Goal: Task Accomplishment & Management: Complete application form

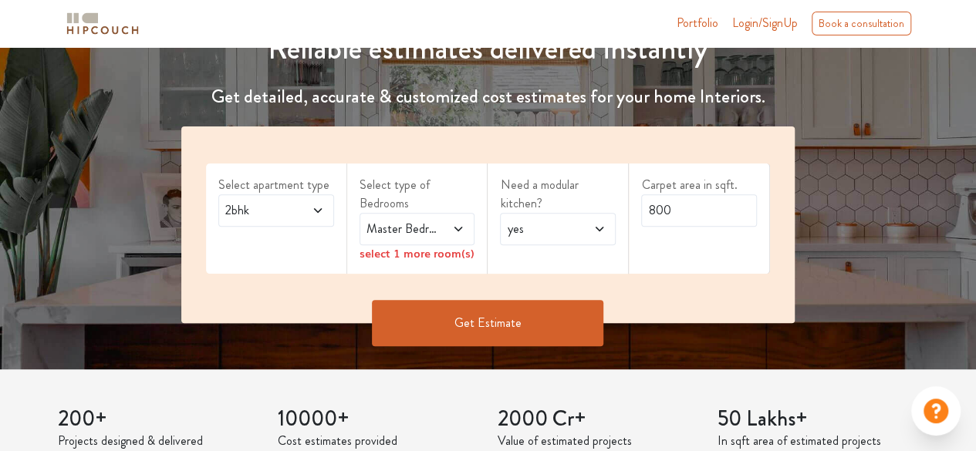
scroll to position [201, 0]
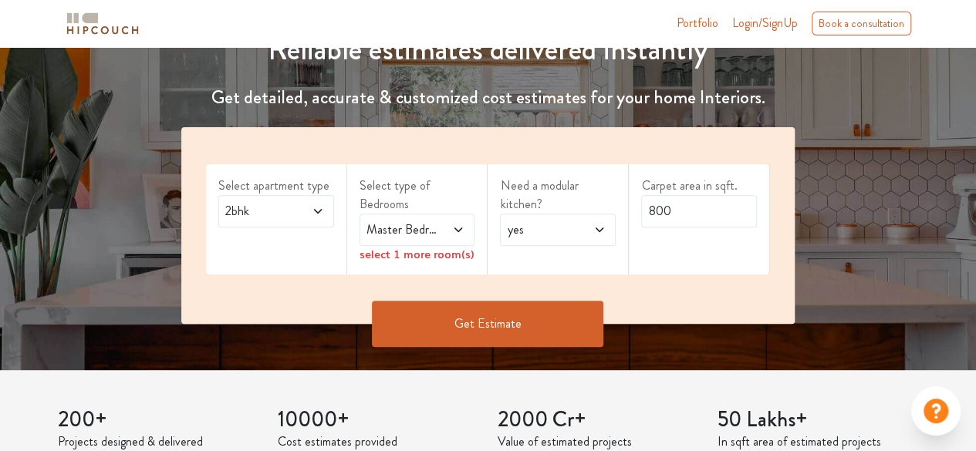
click at [316, 202] on span at bounding box center [311, 211] width 25 height 19
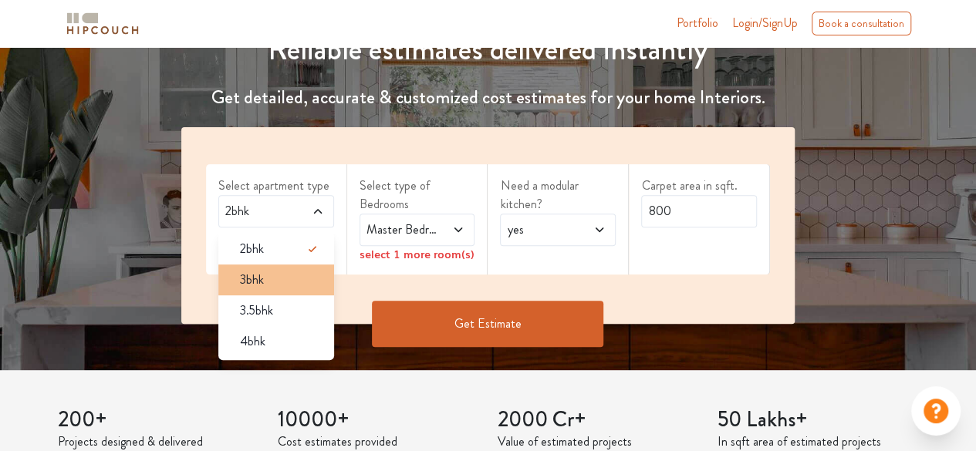
click at [289, 282] on div "3bhk" at bounding box center [281, 280] width 106 height 19
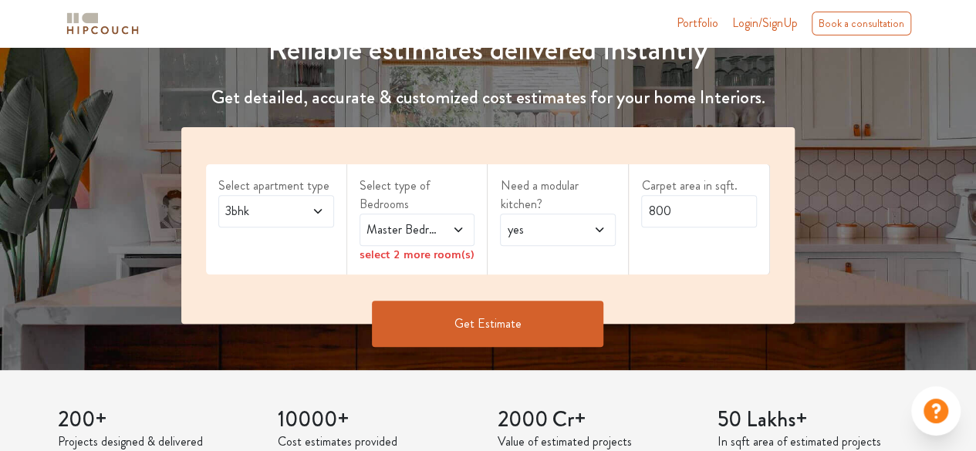
click at [437, 231] on span "Master Bedroom" at bounding box center [401, 230] width 76 height 19
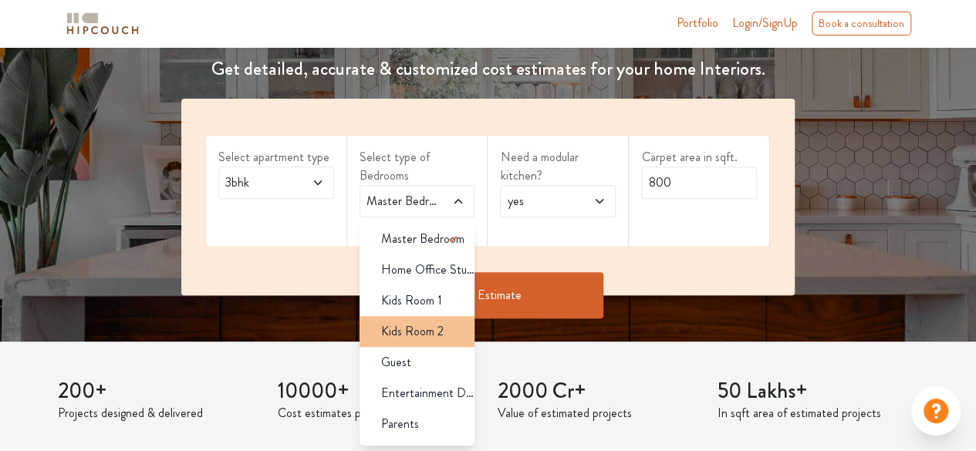
scroll to position [27, 0]
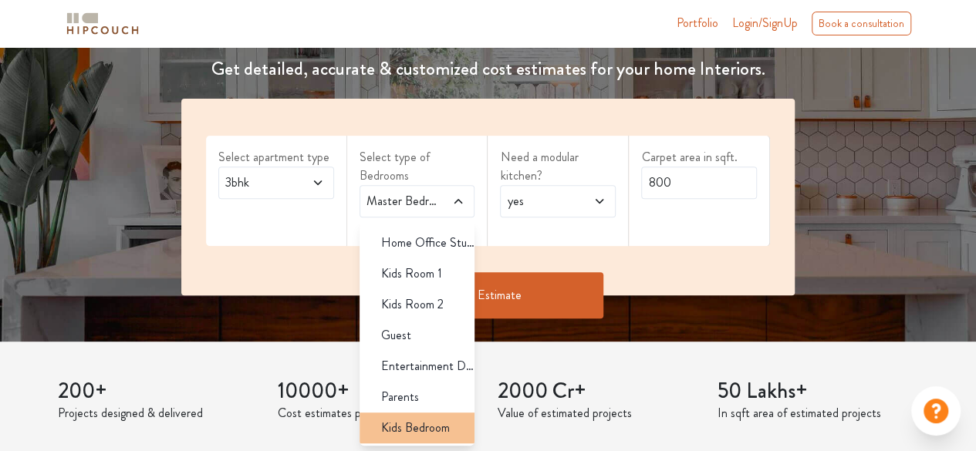
click at [402, 432] on span "Kids Bedroom" at bounding box center [415, 428] width 69 height 19
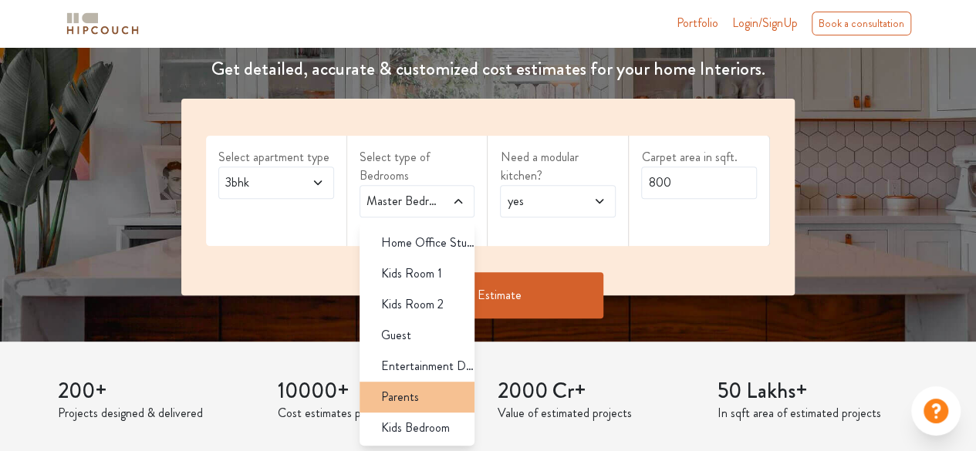
click at [398, 394] on span "Parents" at bounding box center [400, 397] width 38 height 19
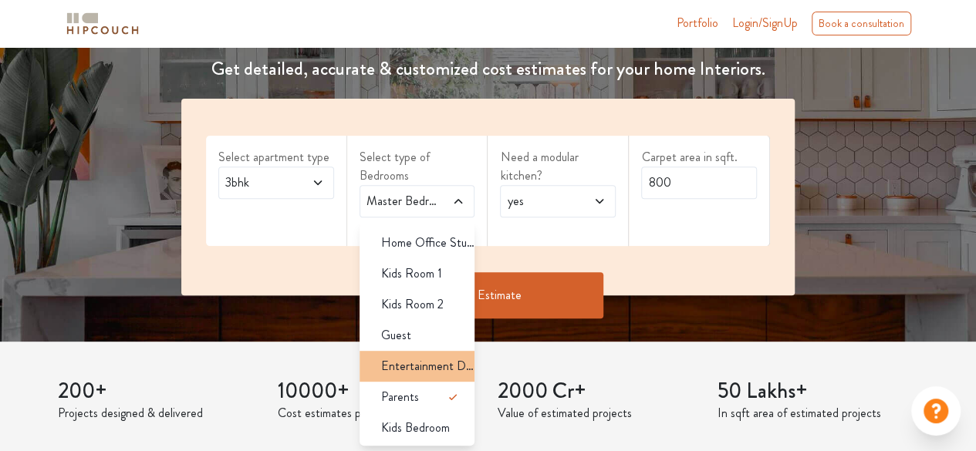
click at [398, 375] on li "Entertainment Den" at bounding box center [418, 366] width 116 height 31
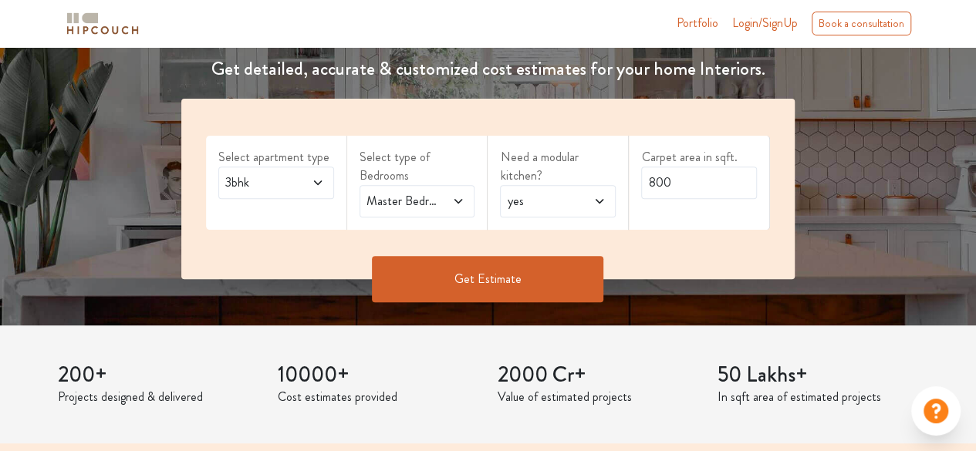
click at [572, 195] on span "yes" at bounding box center [542, 201] width 76 height 19
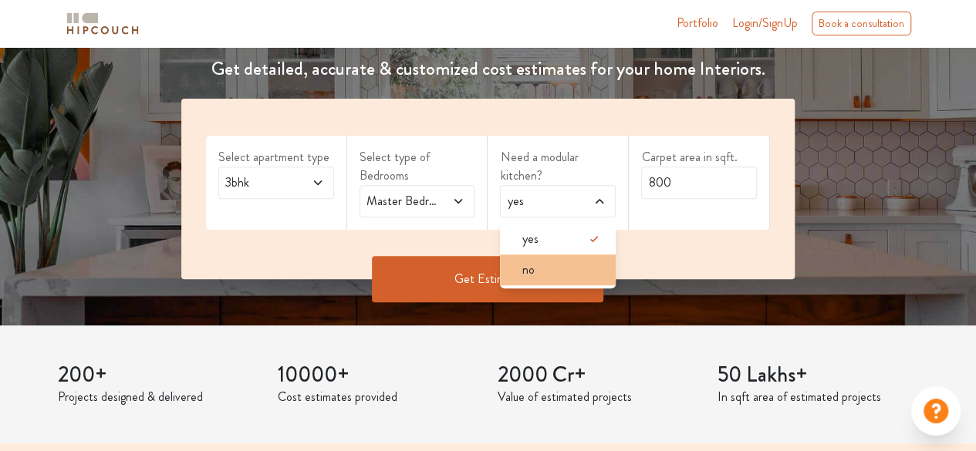
click at [568, 272] on div "no" at bounding box center [562, 270] width 106 height 19
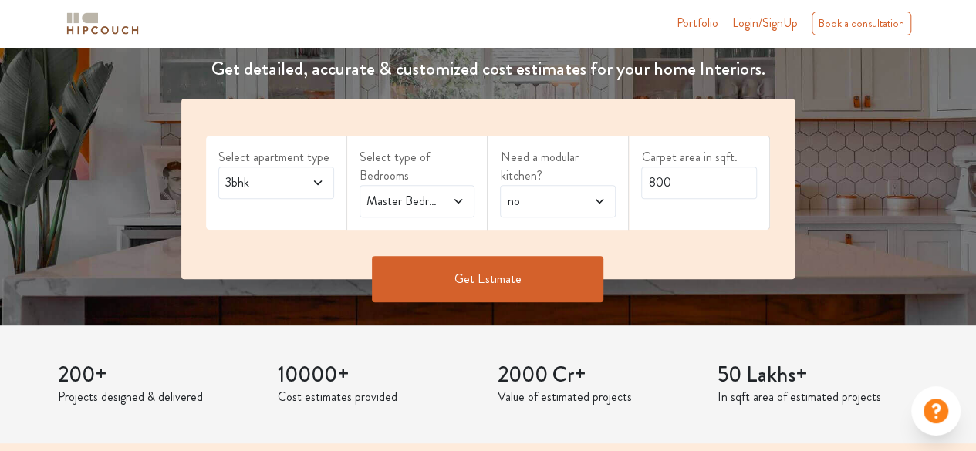
click at [507, 272] on button "Get Estimate" at bounding box center [487, 279] width 231 height 46
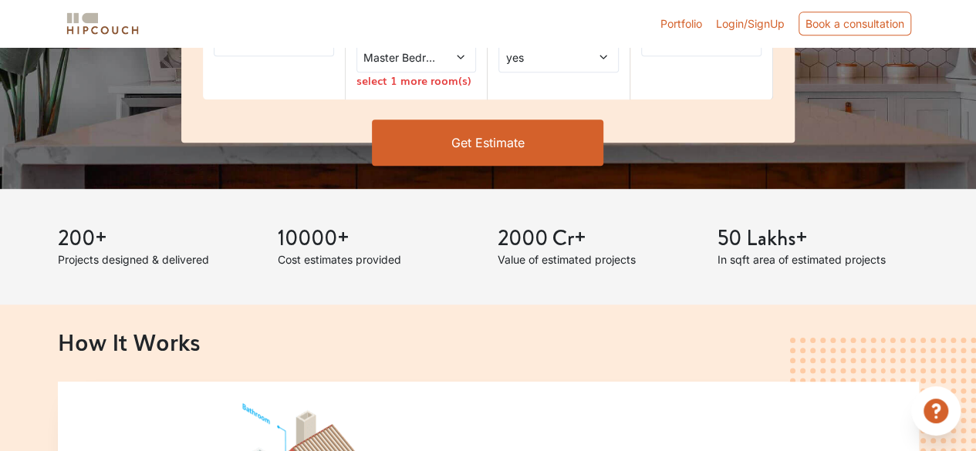
scroll to position [363, 0]
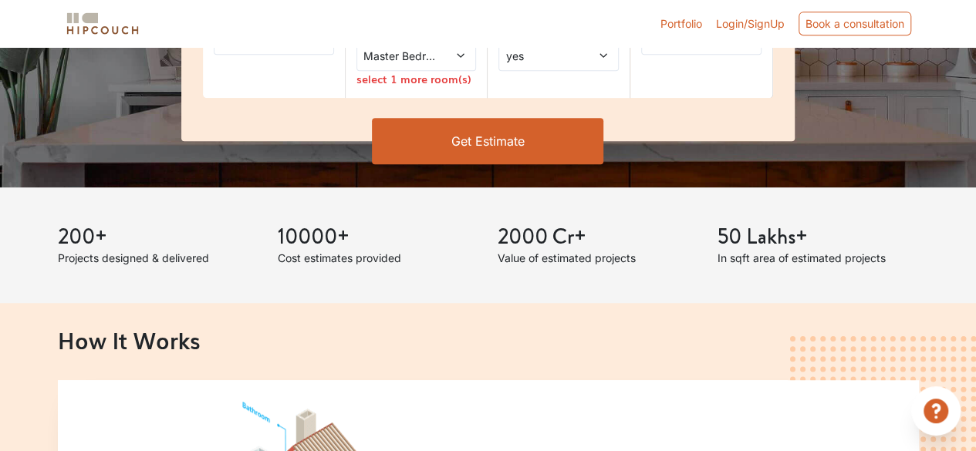
click at [509, 146] on button "Get Estimate" at bounding box center [487, 141] width 231 height 46
